Goal: Task Accomplishment & Management: Manage account settings

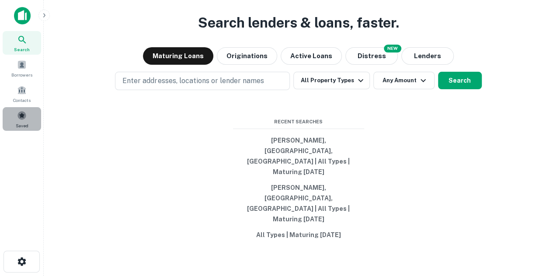
click at [32, 124] on div "Saved" at bounding box center [22, 119] width 38 height 24
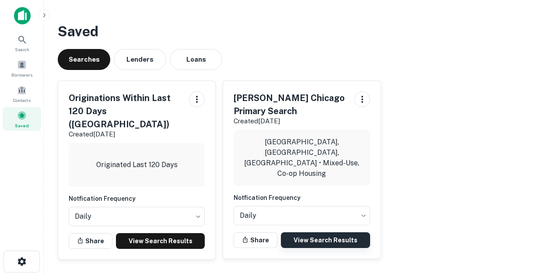
click at [351, 232] on link "View Search Results" at bounding box center [325, 240] width 89 height 16
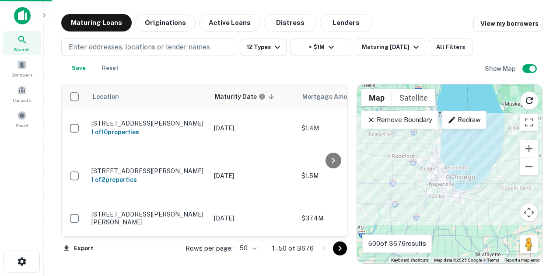
click at [255, 250] on body "Search Borrowers Contacts Saved Maturing Loans Originations Active Loans Distre…" at bounding box center [280, 138] width 560 height 276
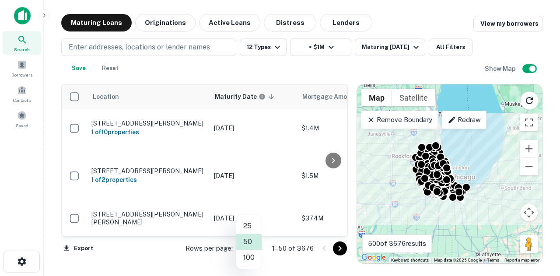
click at [248, 257] on li "100" at bounding box center [248, 258] width 25 height 16
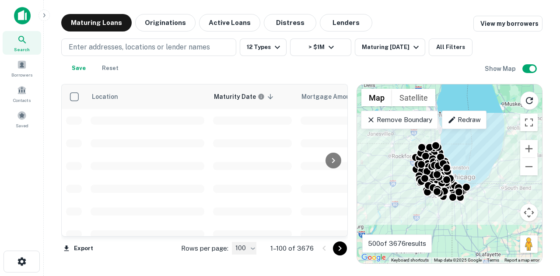
type input "***"
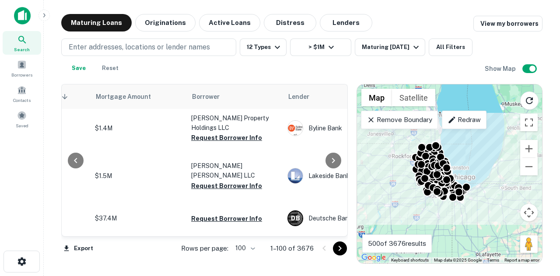
scroll to position [0, 216]
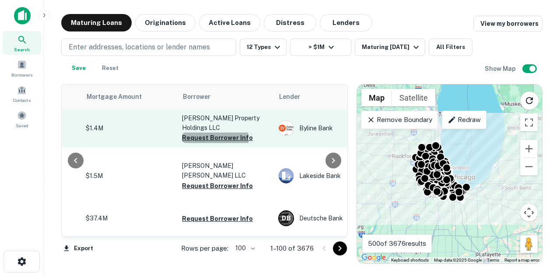
click at [197, 133] on button "Request Borrower Info" at bounding box center [217, 138] width 71 height 10
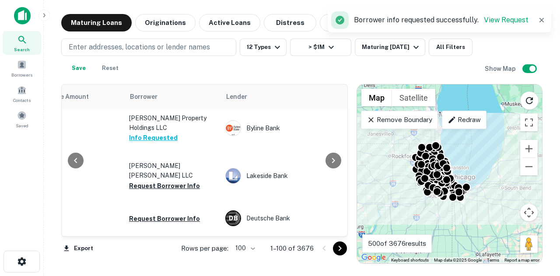
scroll to position [0, 272]
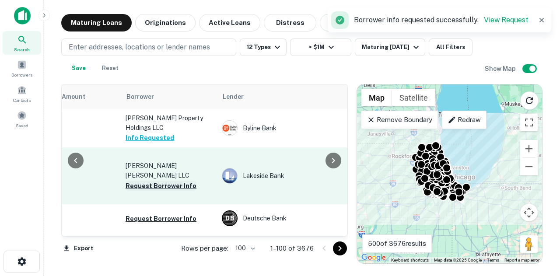
click at [172, 181] on button "Request Borrower Info" at bounding box center [161, 186] width 71 height 10
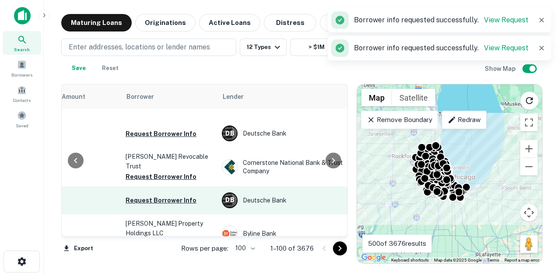
scroll to position [87, 272]
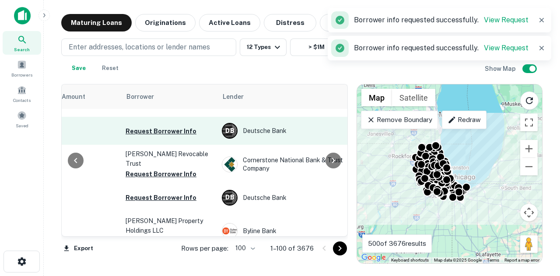
click at [185, 120] on td "Request Borrower Info" at bounding box center [169, 131] width 96 height 28
click at [178, 130] on button "Request Borrower Info" at bounding box center [161, 131] width 71 height 10
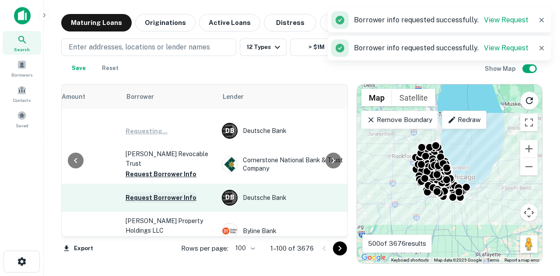
click at [153, 196] on button "Request Borrower Info" at bounding box center [161, 197] width 71 height 10
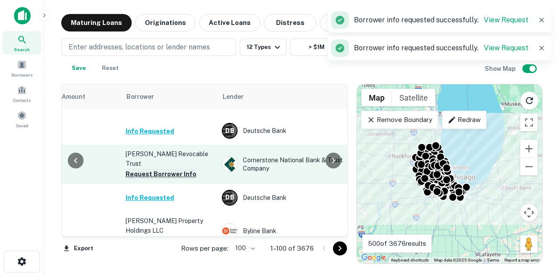
click at [161, 170] on button "Request Borrower Info" at bounding box center [161, 174] width 71 height 10
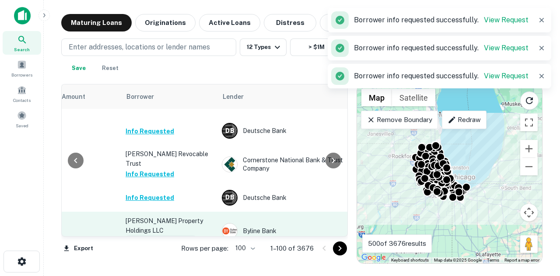
click at [165, 235] on button "Request Borrower Info" at bounding box center [161, 240] width 71 height 10
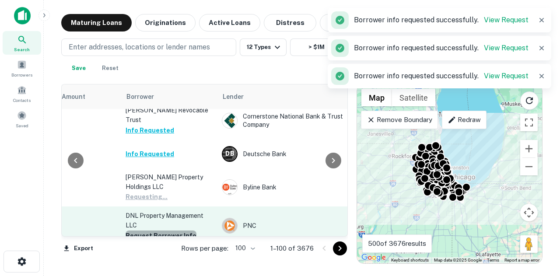
click at [172, 231] on button "Request Borrower Info" at bounding box center [161, 236] width 71 height 10
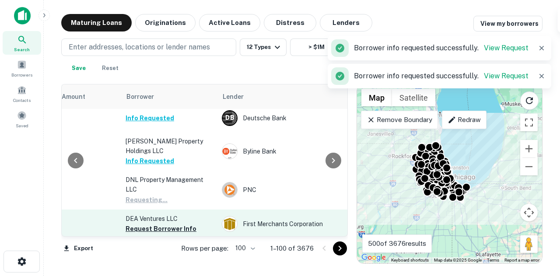
scroll to position [175, 272]
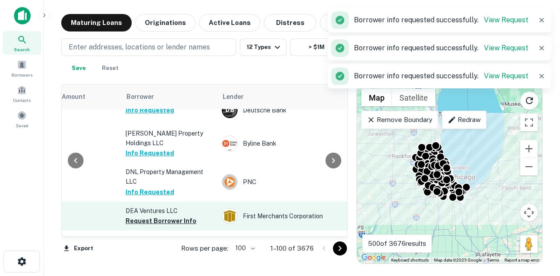
click at [176, 212] on td "DEA Ventures LLC Request Borrower Info" at bounding box center [169, 216] width 96 height 29
click at [178, 216] on button "Request Borrower Info" at bounding box center [161, 221] width 71 height 10
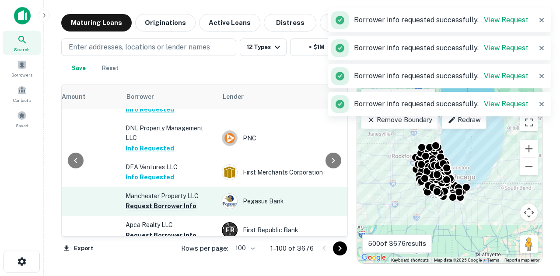
click at [181, 201] on button "Request Borrower Info" at bounding box center [161, 206] width 71 height 10
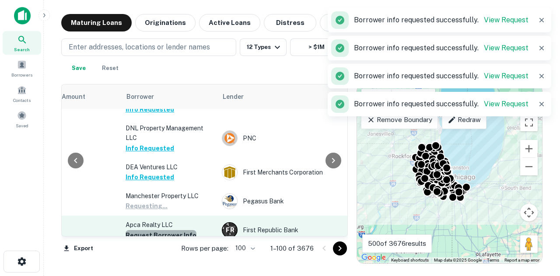
click at [176, 230] on button "Request Borrower Info" at bounding box center [161, 235] width 71 height 10
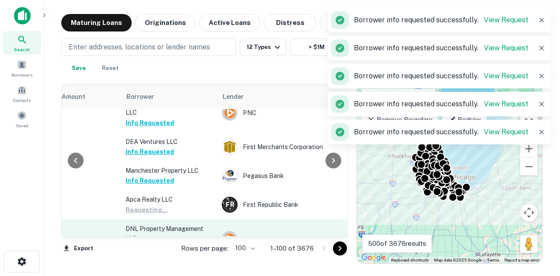
scroll to position [262, 272]
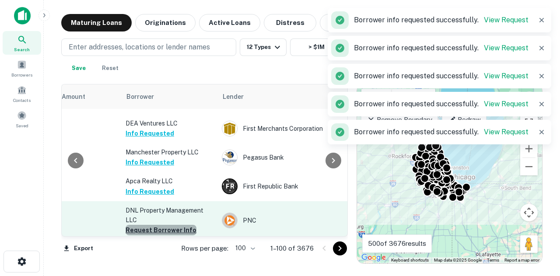
click at [180, 225] on button "Request Borrower Info" at bounding box center [161, 230] width 71 height 10
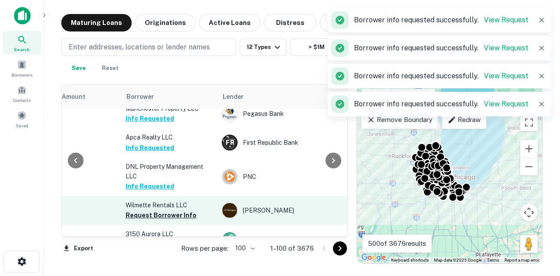
click at [178, 210] on button "Request Borrower Info" at bounding box center [161, 215] width 71 height 10
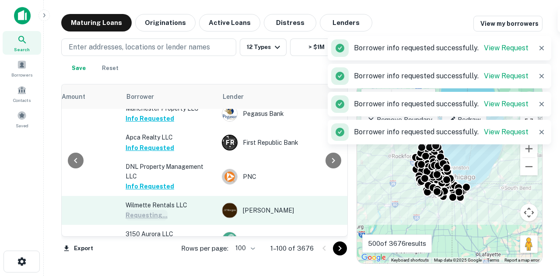
scroll to position [350, 272]
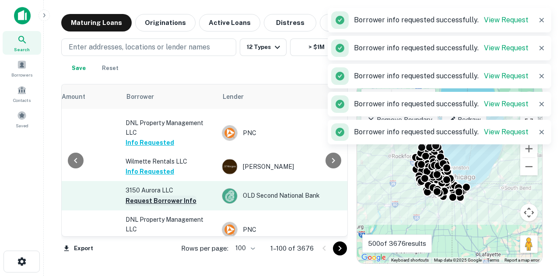
click at [179, 196] on button "Request Borrower Info" at bounding box center [161, 201] width 71 height 10
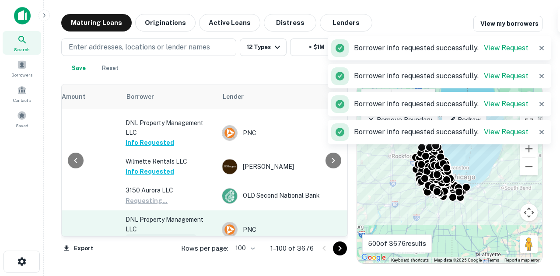
click at [176, 234] on button "Request Borrower Info" at bounding box center [161, 239] width 71 height 10
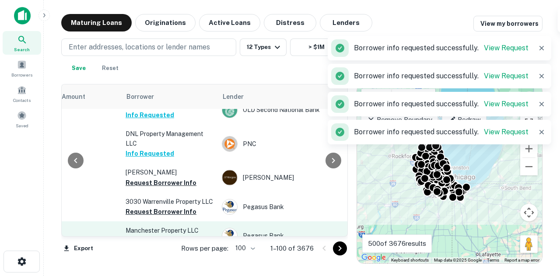
scroll to position [437, 272]
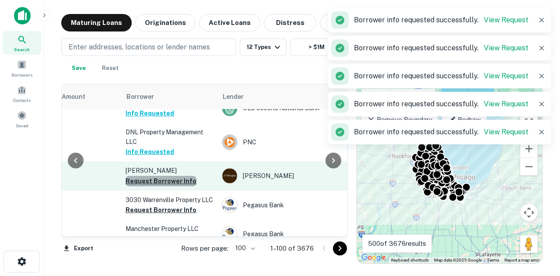
click at [191, 176] on button "Request Borrower Info" at bounding box center [161, 181] width 71 height 10
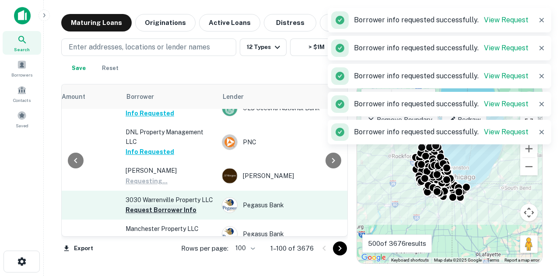
click at [175, 205] on button "Request Borrower Info" at bounding box center [161, 210] width 71 height 10
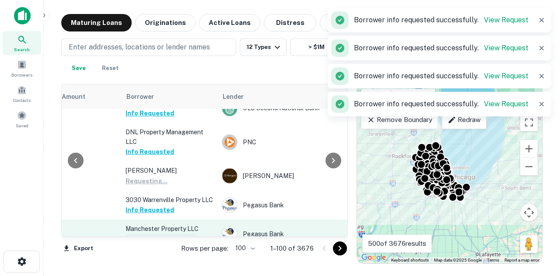
click at [164, 234] on button "Request Borrower Info" at bounding box center [161, 239] width 71 height 10
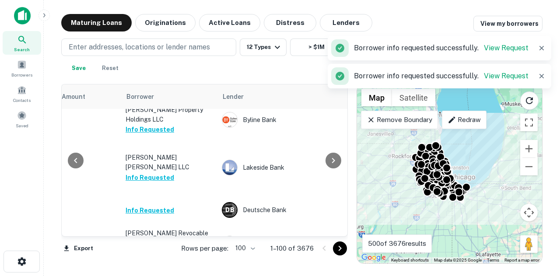
scroll to position [0, 272]
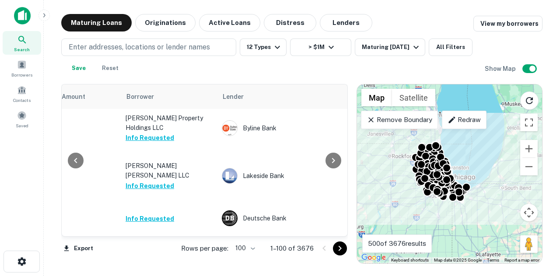
click at [45, 125] on main "Maturing Loans Originations Active Loans Distress Lenders View my borrowers Ent…" at bounding box center [302, 138] width 516 height 276
click at [43, 126] on div "Search Borrowers Contacts Saved" at bounding box center [22, 81] width 44 height 100
click at [27, 112] on div "Saved" at bounding box center [22, 119] width 38 height 24
